Goal: Task Accomplishment & Management: Manage account settings

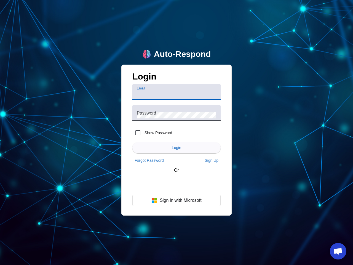
click at [177, 92] on input "Email" at bounding box center [176, 94] width 79 height 7
click at [152, 133] on label "Show Password" at bounding box center [157, 133] width 29 height 6
click at [143, 133] on input "Show Password" at bounding box center [137, 132] width 11 height 11
click at [138, 133] on input "Show Password" at bounding box center [137, 132] width 11 height 11
checkbox input "false"
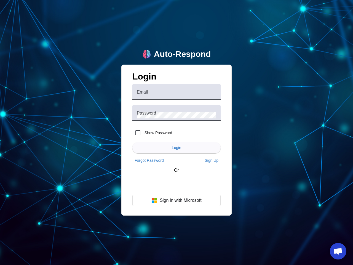
click at [177, 148] on span "Login" at bounding box center [176, 147] width 9 height 4
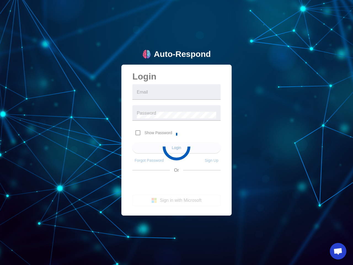
click at [149, 160] on app-main-login "Auto-Respond Login Email Password Show Password Login Forgot Password Sign Up O…" at bounding box center [176, 132] width 353 height 265
click at [212, 160] on app-main-login "Auto-Respond Login Email Password Show Password Login Forgot Password Sign Up O…" at bounding box center [176, 132] width 353 height 265
click at [177, 200] on button "Sign in with Microsoft" at bounding box center [176, 200] width 88 height 11
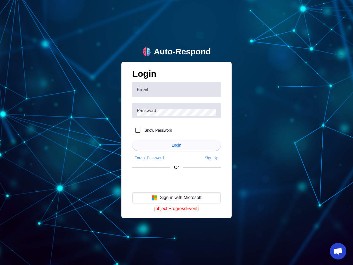
click at [338, 251] on span "Open chat" at bounding box center [338, 252] width 9 height 8
